Goal: Find specific page/section: Find specific page/section

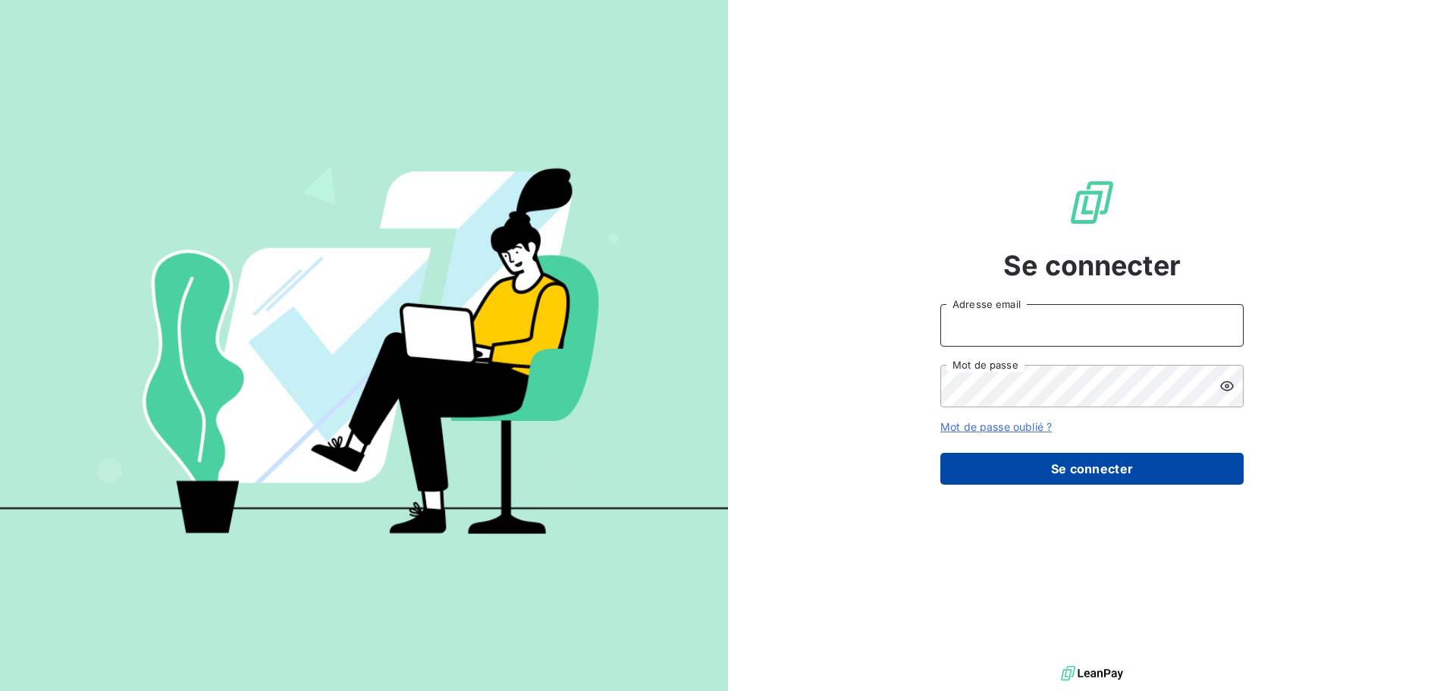
type input "[PERSON_NAME][EMAIL_ADDRESS][PERSON_NAME][DOMAIN_NAME]"
click at [1124, 473] on button "Se connecter" at bounding box center [1091, 469] width 303 height 32
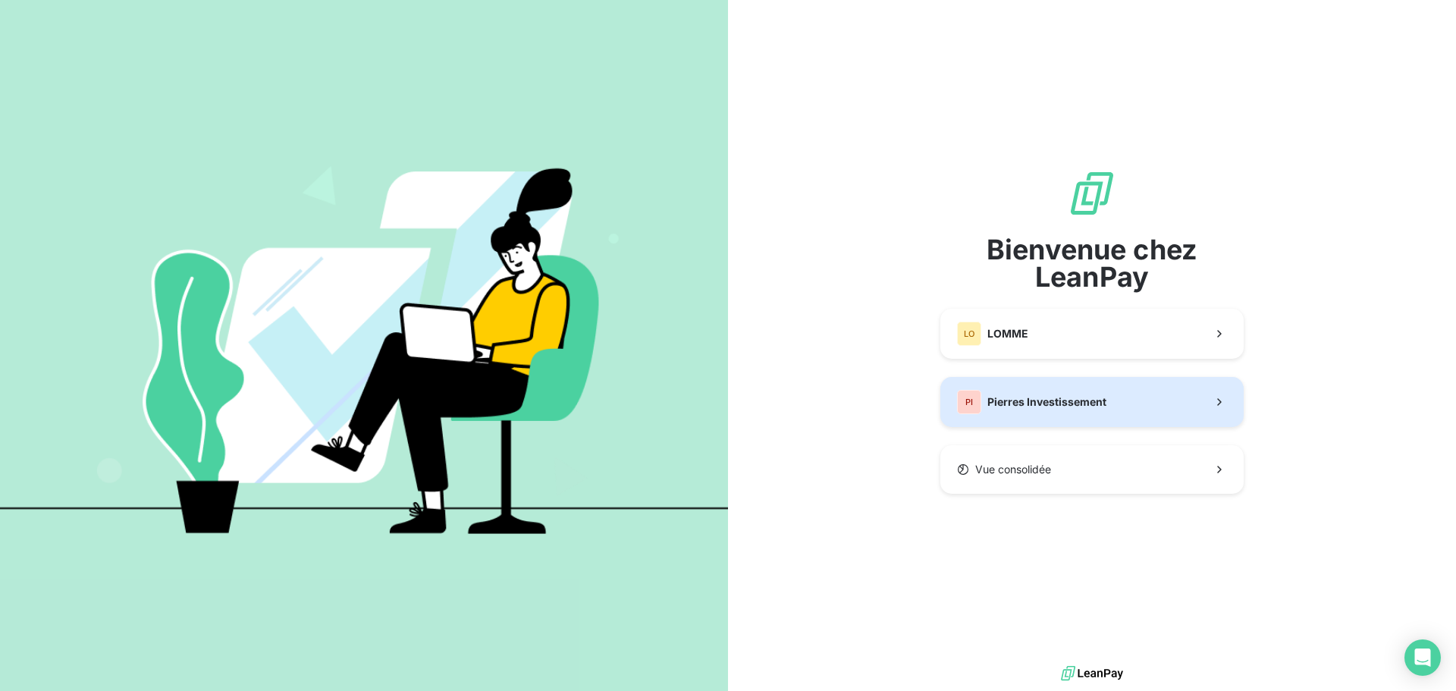
click at [1039, 410] on div "PI Pierres Investissement" at bounding box center [1031, 402] width 149 height 24
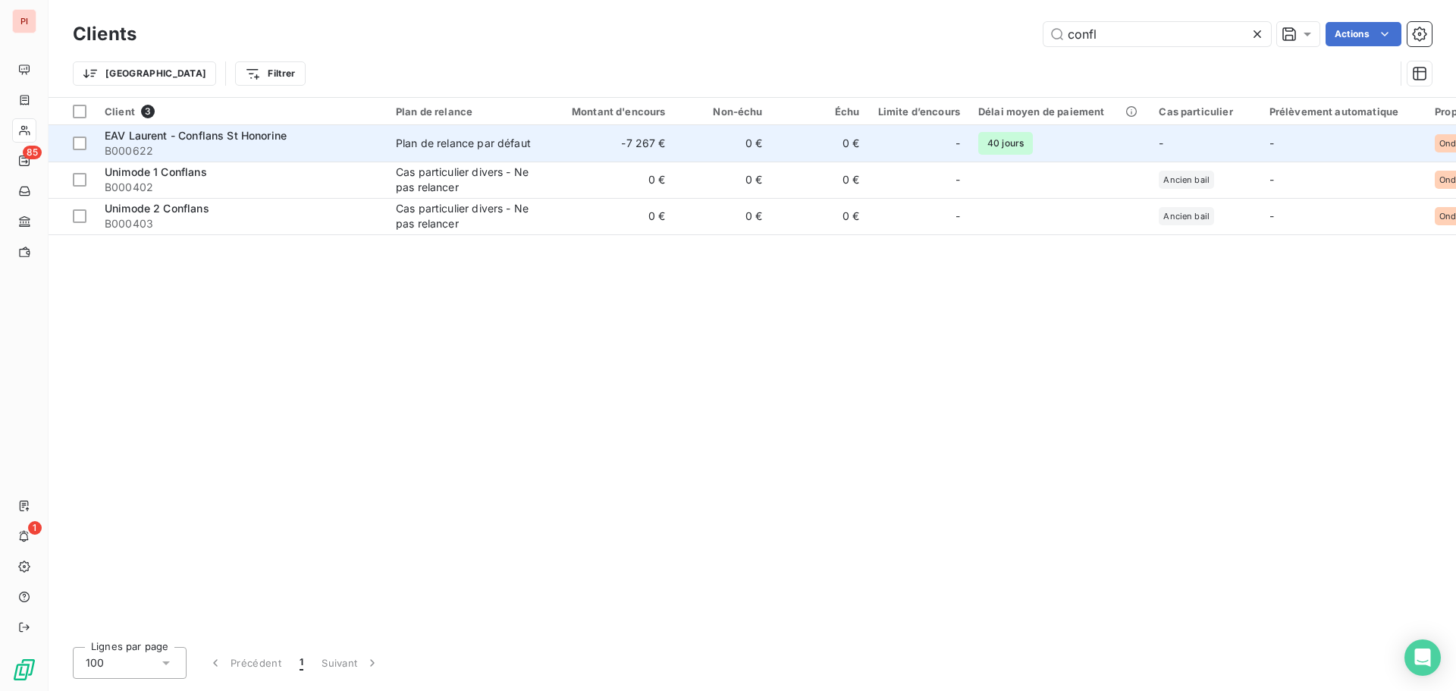
type input "confl"
click at [482, 155] on td "Plan de relance par défaut" at bounding box center [466, 143] width 158 height 36
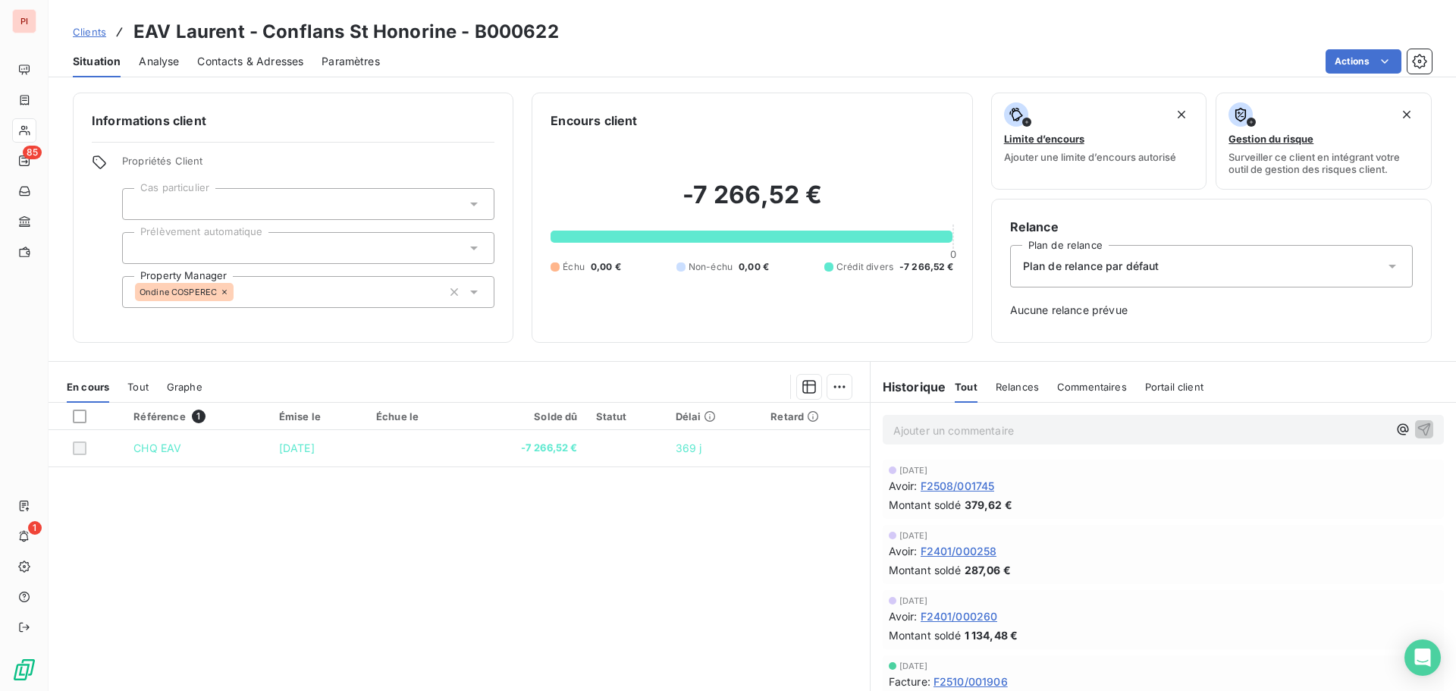
click at [250, 67] on span "Contacts & Adresses" at bounding box center [250, 61] width 106 height 15
